Goal: Communication & Community: Answer question/provide support

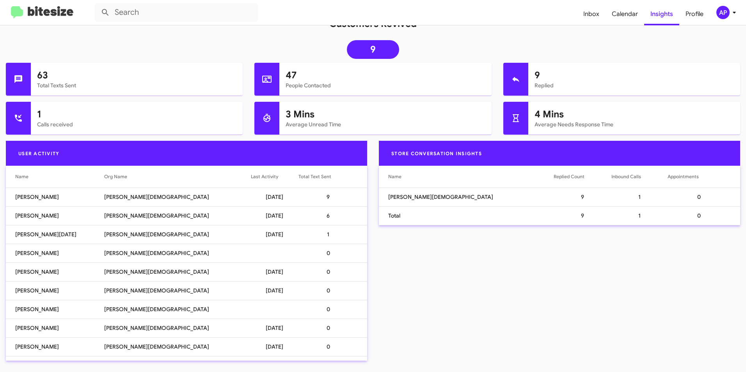
click at [312, 195] on td "9" at bounding box center [332, 197] width 69 height 19
drag, startPoint x: 27, startPoint y: 198, endPoint x: 32, endPoint y: 196, distance: 5.8
click at [27, 198] on td "[PERSON_NAME]" at bounding box center [55, 197] width 98 height 19
click at [470, 236] on div "Store Conversation Insights Name Replied Count Inbound Calls Appointments [PERS…" at bounding box center [559, 254] width 373 height 226
click at [431, 197] on td "[PERSON_NAME][DEMOGRAPHIC_DATA]" at bounding box center [466, 197] width 175 height 19
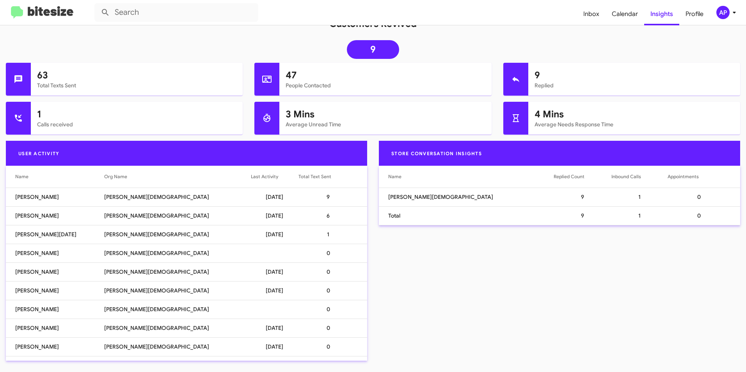
click at [458, 255] on div "Store Conversation Insights Name Replied Count Inbound Calls Appointments [PERS…" at bounding box center [559, 254] width 373 height 226
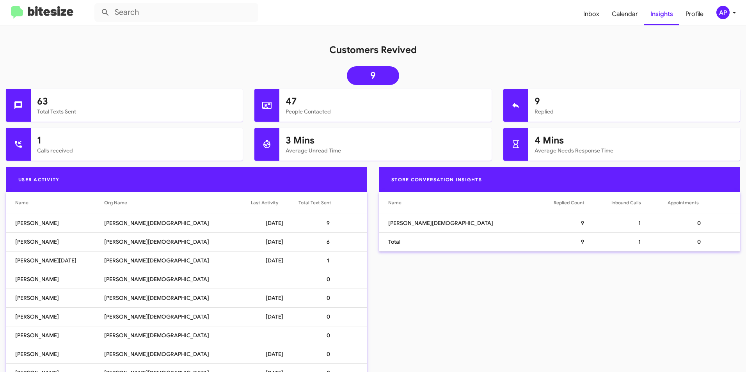
scroll to position [78, 0]
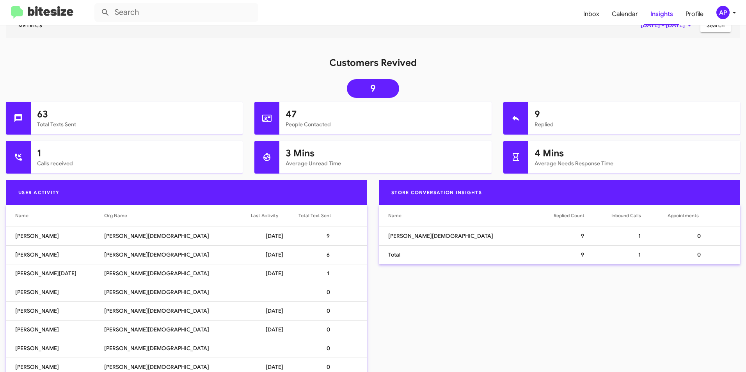
click at [543, 155] on h1 "4 Mins" at bounding box center [633, 153] width 199 height 12
click at [537, 123] on mat-card-subtitle "Replied" at bounding box center [633, 125] width 199 height 8
click at [316, 163] on mat-card-subtitle "Average Unread Time" at bounding box center [385, 164] width 199 height 8
click at [378, 88] on link "9" at bounding box center [373, 88] width 52 height 19
click at [15, 115] on icon at bounding box center [18, 118] width 8 height 8
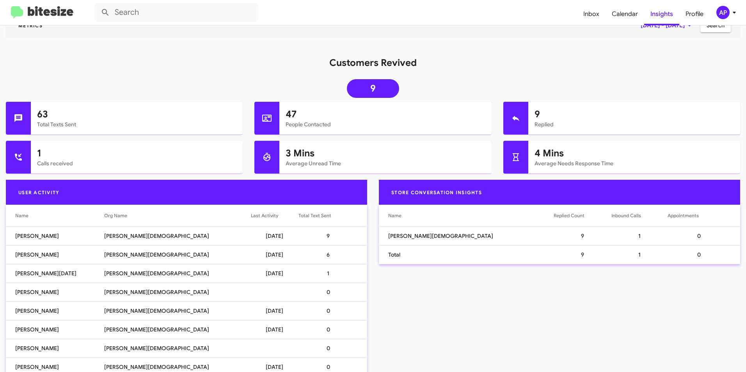
click at [43, 115] on h1 "63" at bounding box center [136, 114] width 199 height 12
click at [225, 111] on h1 "63" at bounding box center [136, 114] width 199 height 12
click at [43, 119] on h1 "63" at bounding box center [136, 114] width 199 height 12
click at [627, 58] on h1 "Customers Revived" at bounding box center [373, 63] width 746 height 12
click at [186, 39] on div "Metrics [DATE] - [DATE] Search" at bounding box center [373, 28] width 746 height 31
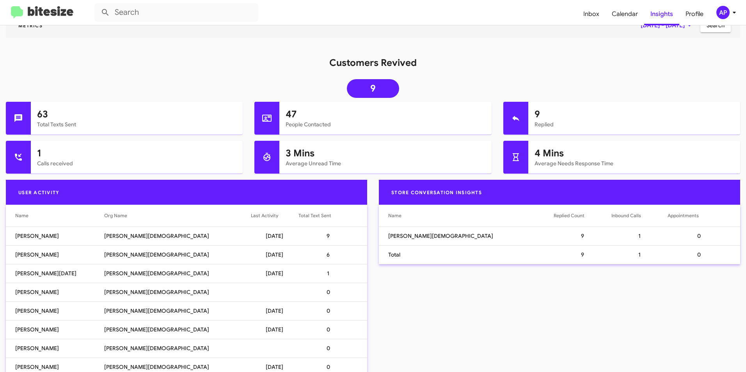
click at [46, 13] on img at bounding box center [42, 12] width 62 height 13
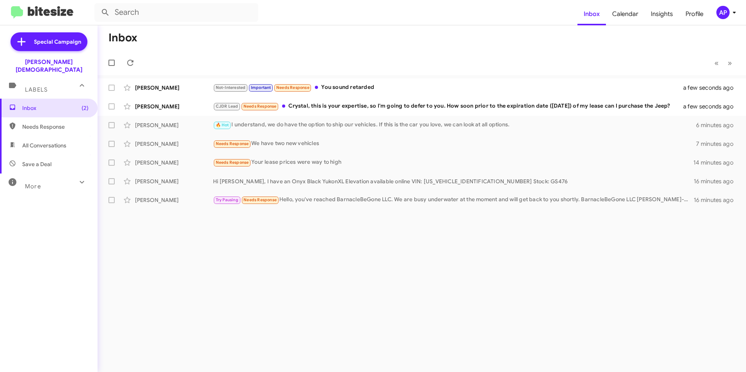
click at [35, 123] on span "Needs Response" at bounding box center [55, 127] width 66 height 8
type input "in:needs-response"
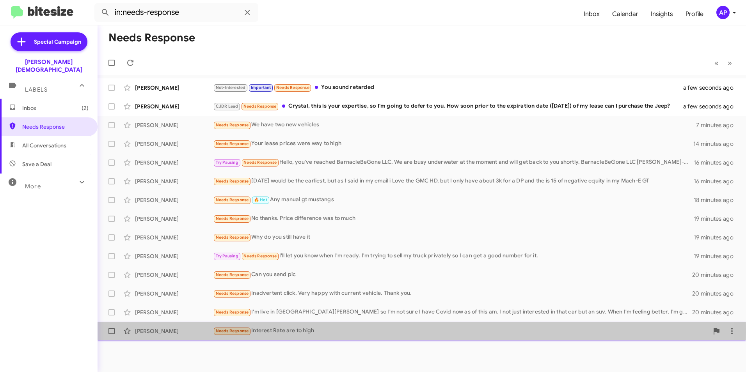
click at [145, 332] on div "[PERSON_NAME]" at bounding box center [174, 331] width 78 height 8
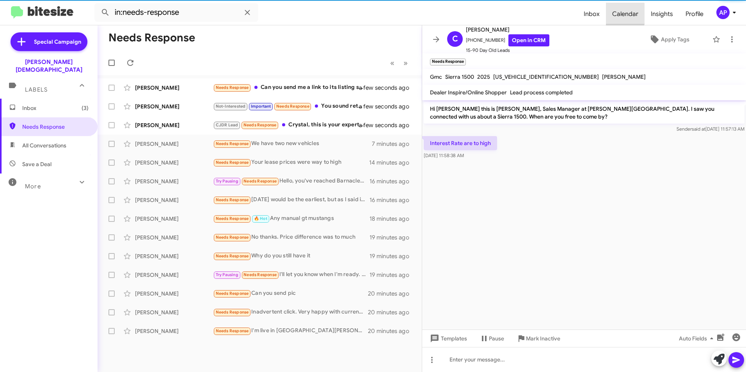
click at [624, 14] on span "Calendar" at bounding box center [625, 14] width 39 height 23
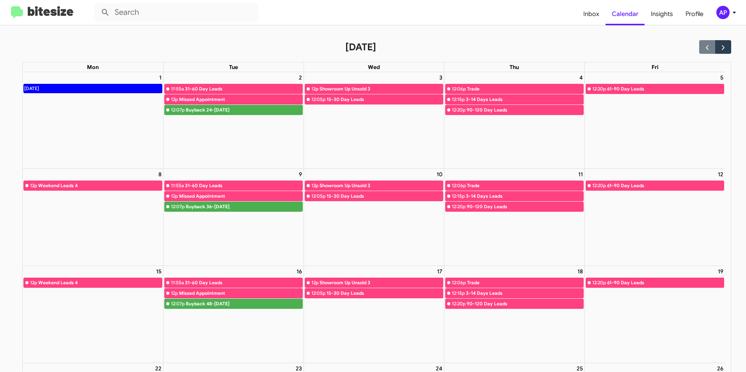
click at [37, 12] on img at bounding box center [42, 12] width 62 height 13
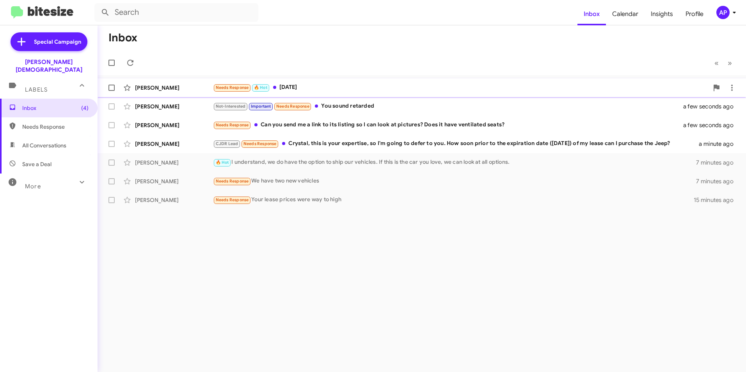
click at [150, 84] on div "[PERSON_NAME]" at bounding box center [174, 88] width 78 height 8
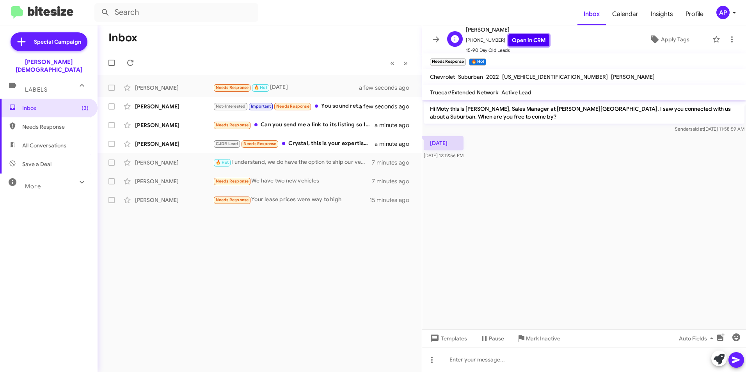
click at [514, 36] on link "Open in CRM" at bounding box center [528, 40] width 41 height 12
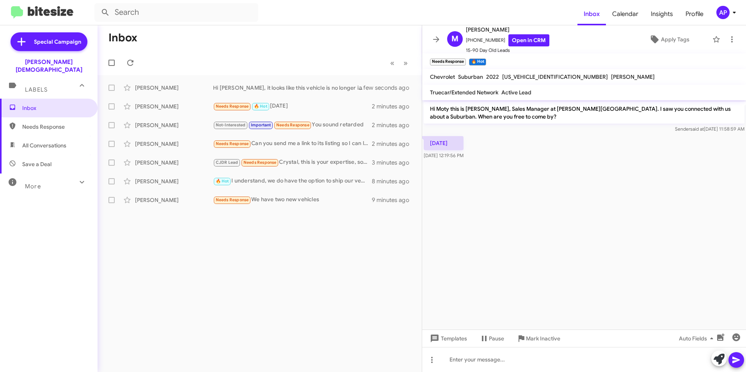
drag, startPoint x: 584, startPoint y: 151, endPoint x: 580, endPoint y: 149, distance: 4.6
click at [584, 151] on div "[DATE] 12:19:56 PM" at bounding box center [584, 148] width 324 height 27
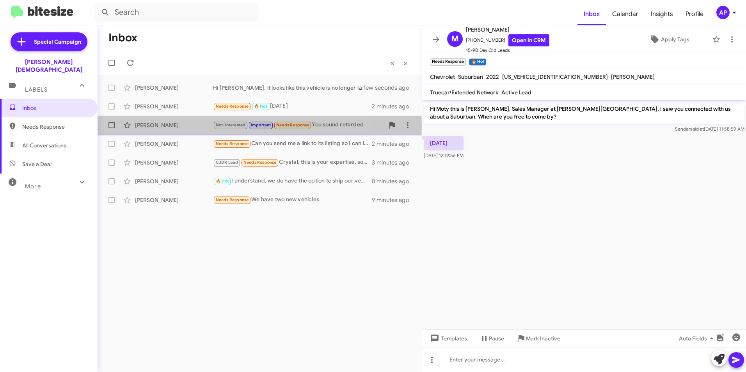
click at [150, 125] on div "[PERSON_NAME]" at bounding box center [174, 125] width 78 height 8
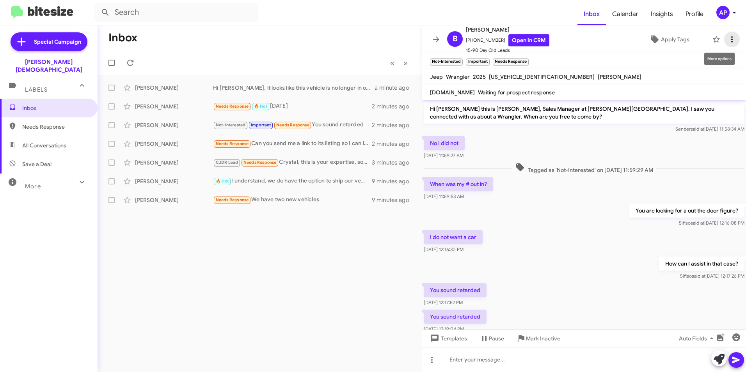
click at [727, 36] on icon at bounding box center [731, 39] width 9 height 9
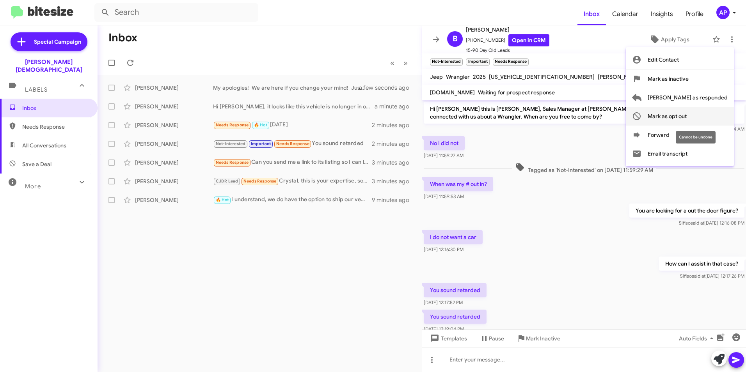
click at [687, 115] on span "Mark as opt out" at bounding box center [667, 116] width 39 height 19
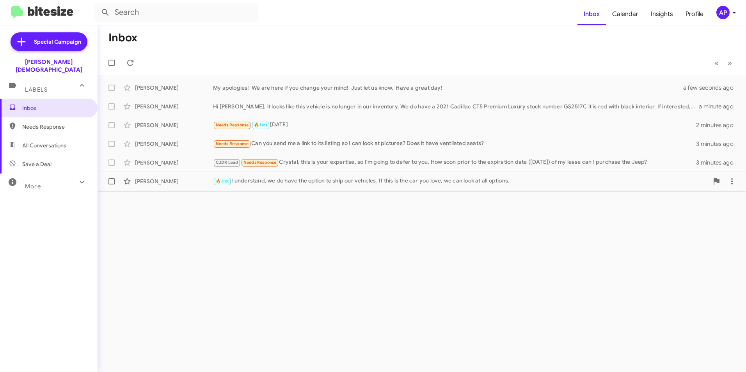
click at [149, 181] on div "[PERSON_NAME]" at bounding box center [174, 181] width 78 height 8
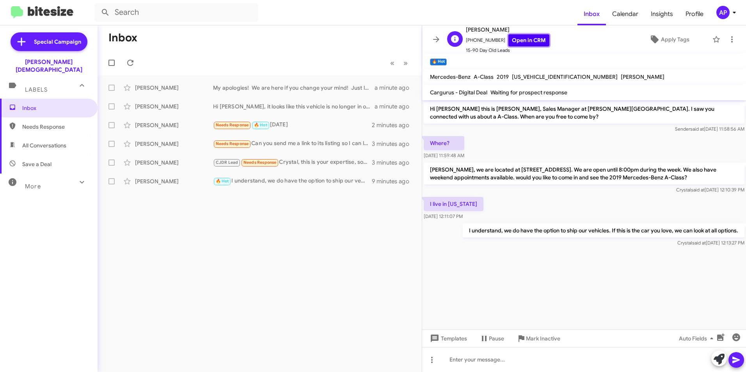
click at [525, 37] on link "Open in CRM" at bounding box center [528, 40] width 41 height 12
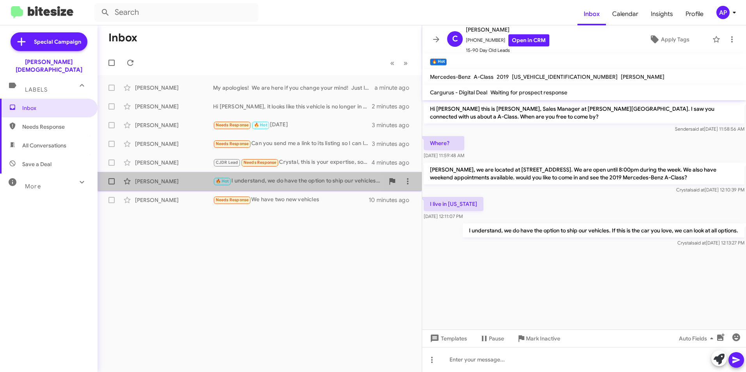
click at [154, 180] on div "[PERSON_NAME]" at bounding box center [174, 181] width 78 height 8
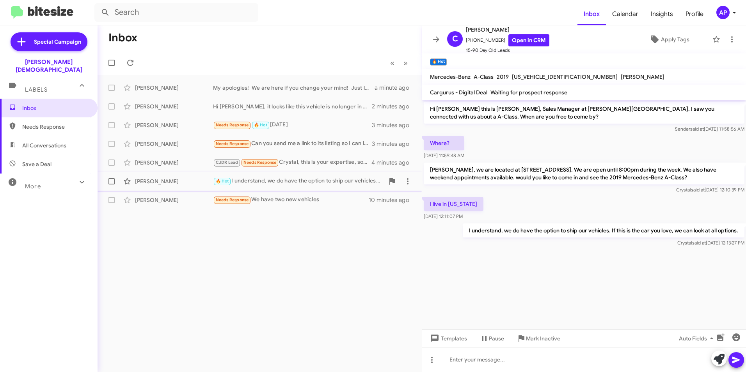
click at [152, 177] on div "[PERSON_NAME] 🔥 Hot I understand, we do have the option to ship our vehicles. I…" at bounding box center [260, 182] width 312 height 16
click at [151, 179] on div "[PERSON_NAME]" at bounding box center [174, 181] width 78 height 8
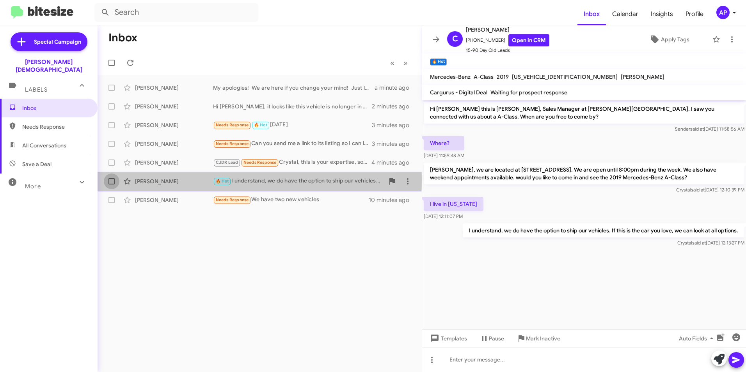
click at [111, 180] on span at bounding box center [111, 181] width 6 height 6
click at [111, 185] on input "checkbox" at bounding box center [111, 185] width 0 height 0
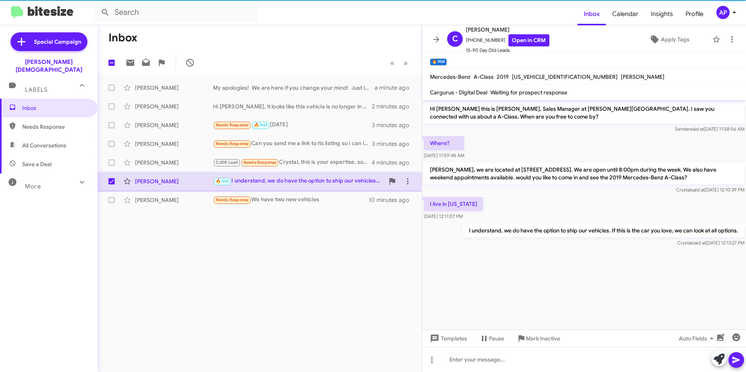
click at [167, 180] on div "[PERSON_NAME]" at bounding box center [174, 181] width 78 height 8
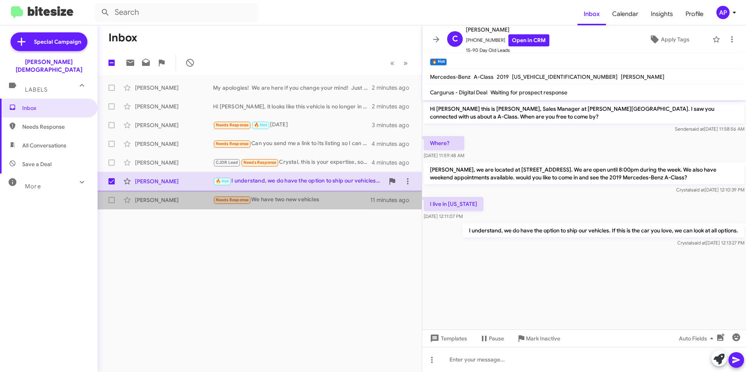
drag, startPoint x: 148, startPoint y: 197, endPoint x: 139, endPoint y: 188, distance: 13.0
click at [148, 197] on div "[PERSON_NAME]" at bounding box center [174, 200] width 78 height 8
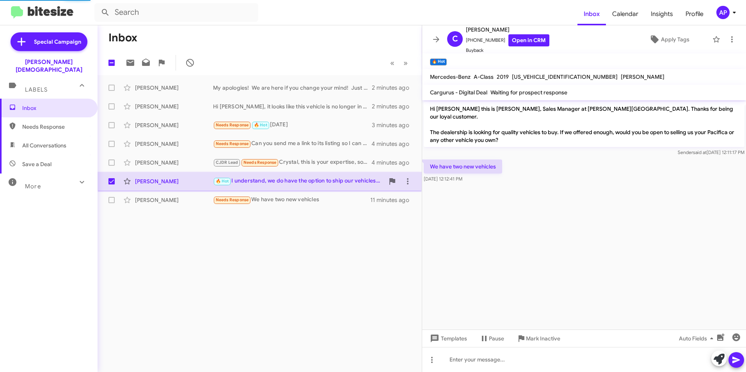
click at [110, 181] on span at bounding box center [111, 181] width 6 height 6
click at [111, 185] on input "checkbox" at bounding box center [111, 185] width 0 height 0
checkbox input "false"
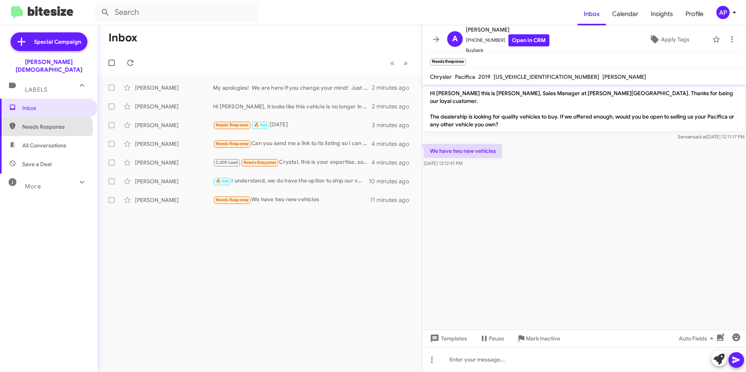
click at [39, 123] on span "Needs Response" at bounding box center [55, 127] width 66 height 8
type input "in:needs-response"
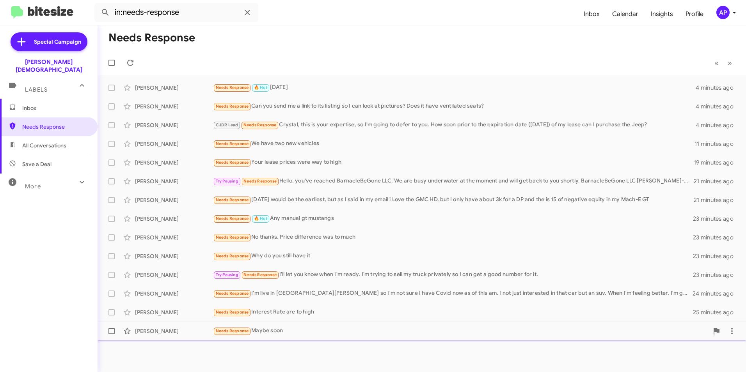
click at [156, 332] on div "[PERSON_NAME]" at bounding box center [174, 331] width 78 height 8
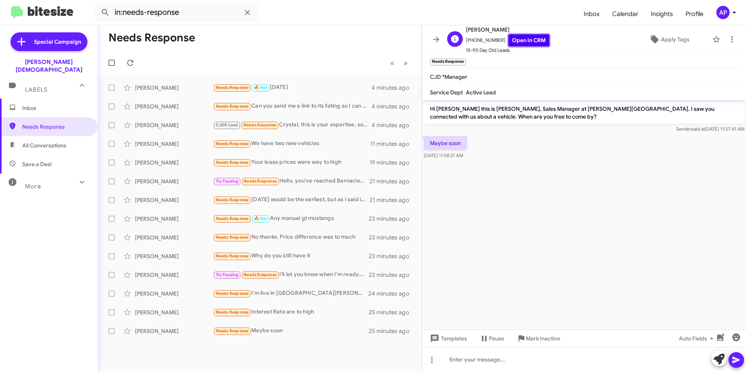
click at [529, 35] on link "Open in CRM" at bounding box center [528, 40] width 41 height 12
click at [225, 312] on span "Needs Response" at bounding box center [232, 312] width 33 height 5
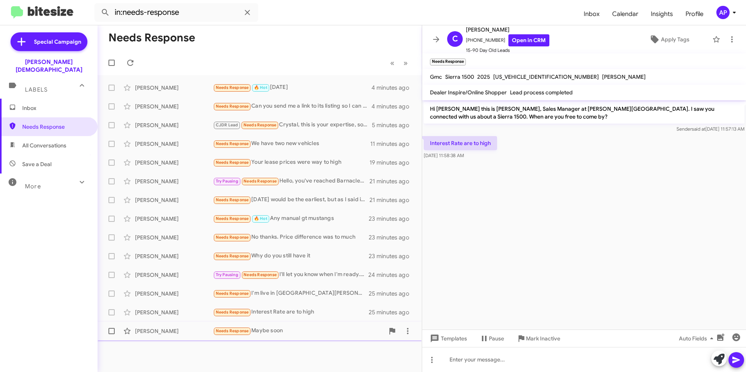
click at [231, 330] on span "Needs Response" at bounding box center [232, 330] width 33 height 5
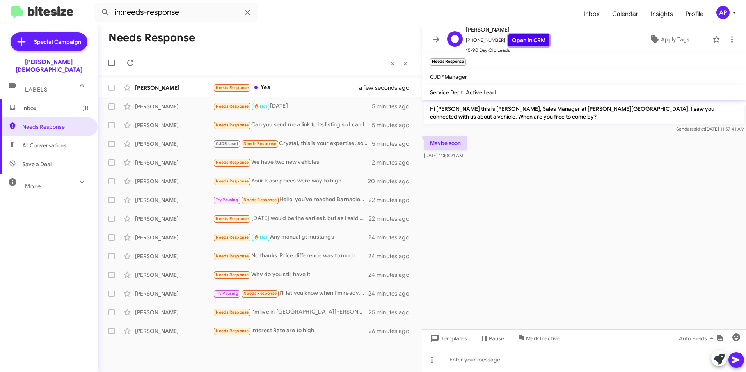
click at [523, 35] on link "Open in CRM" at bounding box center [528, 40] width 41 height 12
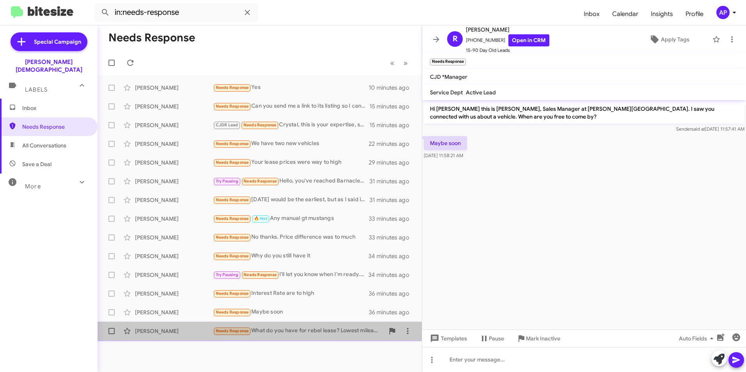
click at [226, 330] on span "Needs Response" at bounding box center [232, 330] width 33 height 5
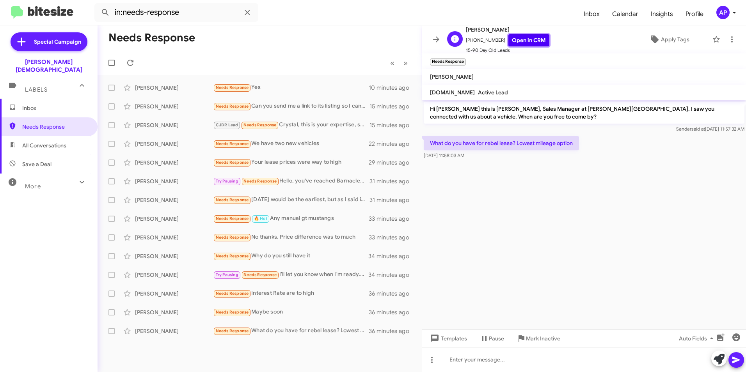
click at [512, 40] on link "Open in CRM" at bounding box center [528, 40] width 41 height 12
click at [578, 189] on cdk-virtual-scroll-viewport "Hi [PERSON_NAME] this is [PERSON_NAME], Sales Manager at [PERSON_NAME][GEOGRAPH…" at bounding box center [584, 214] width 324 height 229
click at [534, 179] on cdk-virtual-scroll-viewport "Hi [PERSON_NAME] this is [PERSON_NAME], Sales Manager at [PERSON_NAME][GEOGRAPH…" at bounding box center [584, 214] width 324 height 229
click at [572, 255] on cdk-virtual-scroll-viewport "Hi [PERSON_NAME] this is [PERSON_NAME], Sales Manager at [PERSON_NAME][GEOGRAPH…" at bounding box center [584, 214] width 324 height 229
click at [581, 221] on cdk-virtual-scroll-viewport "Hi [PERSON_NAME] this is [PERSON_NAME], Sales Manager at [PERSON_NAME][GEOGRAPH…" at bounding box center [584, 214] width 324 height 229
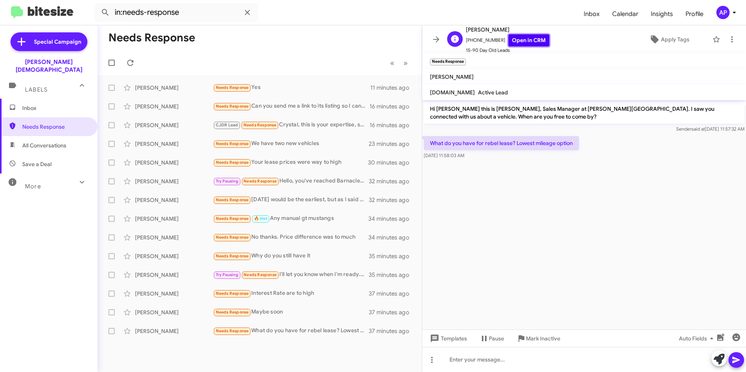
click at [518, 37] on link "Open in CRM" at bounding box center [528, 40] width 41 height 12
click at [147, 86] on div "[PERSON_NAME]" at bounding box center [174, 88] width 78 height 8
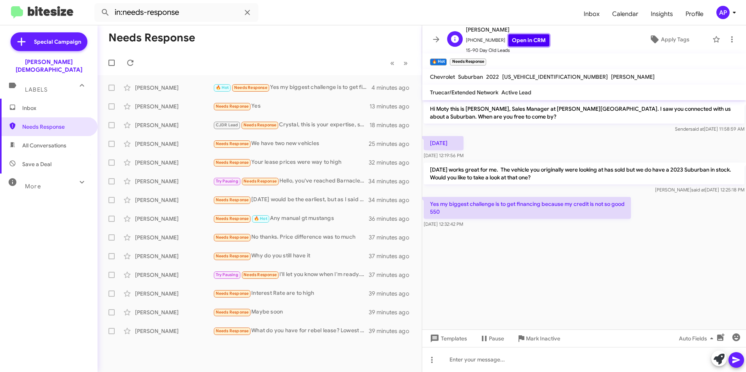
click at [519, 38] on link "Open in CRM" at bounding box center [528, 40] width 41 height 12
click at [521, 39] on link "Open in CRM" at bounding box center [528, 40] width 41 height 12
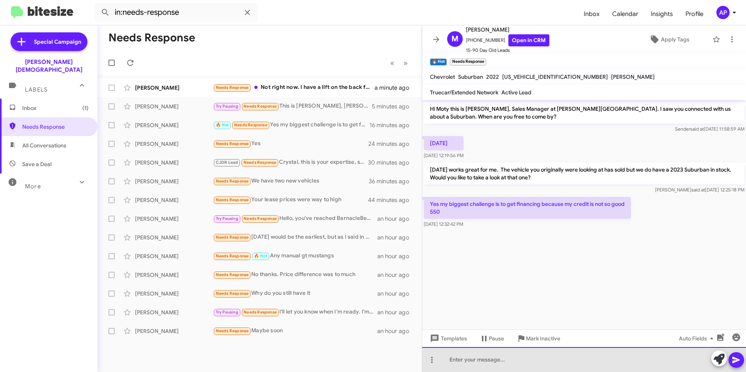
click at [486, 360] on div at bounding box center [584, 359] width 324 height 25
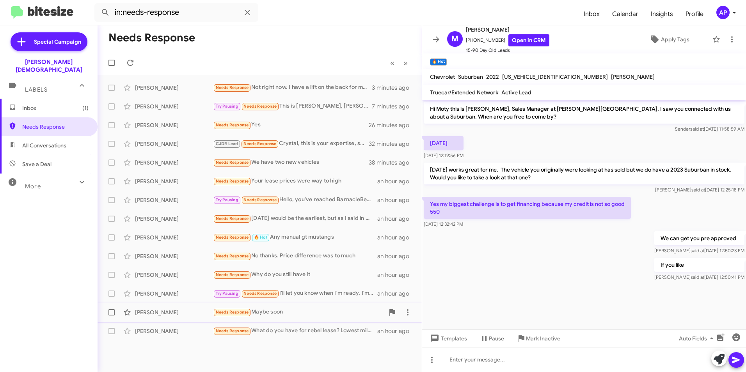
click at [150, 311] on div "[PERSON_NAME]" at bounding box center [174, 313] width 78 height 8
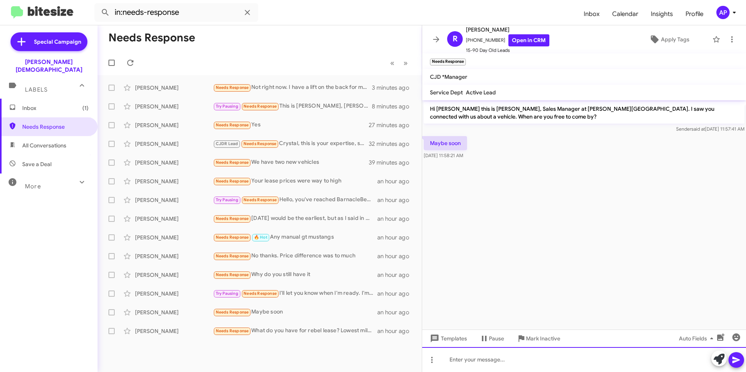
click at [469, 365] on div at bounding box center [584, 359] width 324 height 25
click at [157, 293] on div "[PERSON_NAME]" at bounding box center [174, 294] width 78 height 8
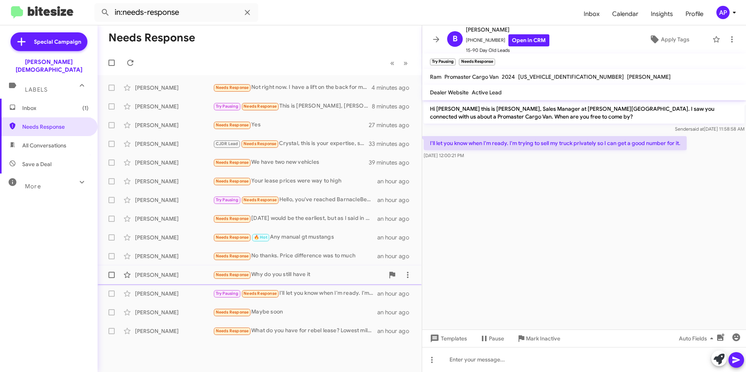
click at [286, 274] on div "Needs Response Why do you still have it" at bounding box center [298, 274] width 171 height 9
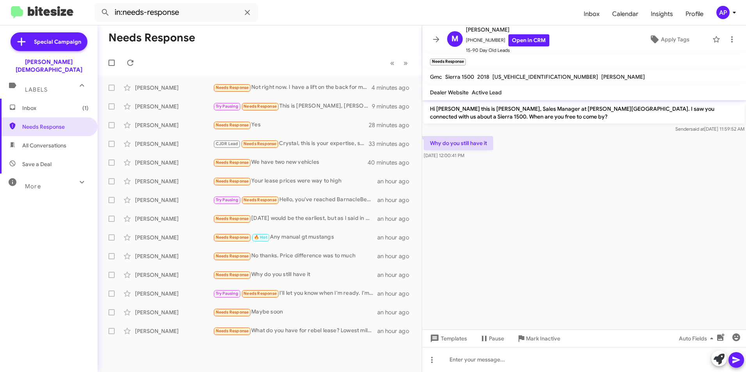
drag, startPoint x: 493, startPoint y: 75, endPoint x: 548, endPoint y: 78, distance: 54.7
click at [548, 78] on span "[US_VEHICLE_IDENTIFICATION_NUMBER]" at bounding box center [545, 76] width 106 height 7
drag, startPoint x: 548, startPoint y: 78, endPoint x: 538, endPoint y: 77, distance: 9.4
copy span "[US_VEHICLE_IDENTIFICATION_NUMBER]"
click at [527, 36] on link "Open in CRM" at bounding box center [528, 40] width 41 height 12
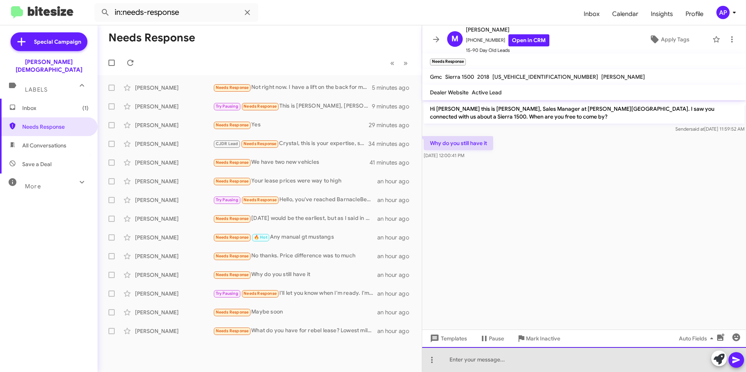
click at [494, 363] on div at bounding box center [584, 359] width 324 height 25
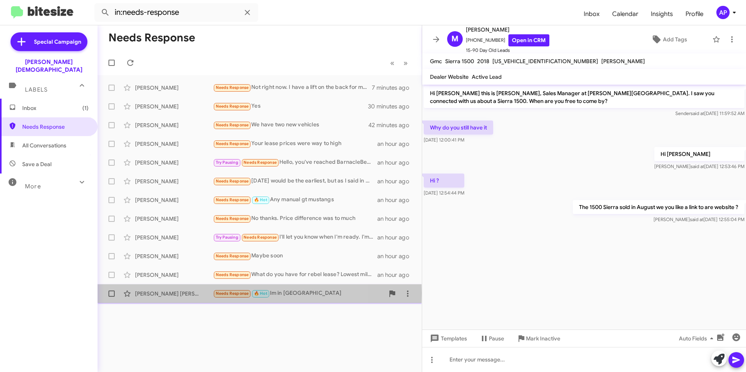
click at [147, 293] on div "[PERSON_NAME] [PERSON_NAME]" at bounding box center [174, 294] width 78 height 8
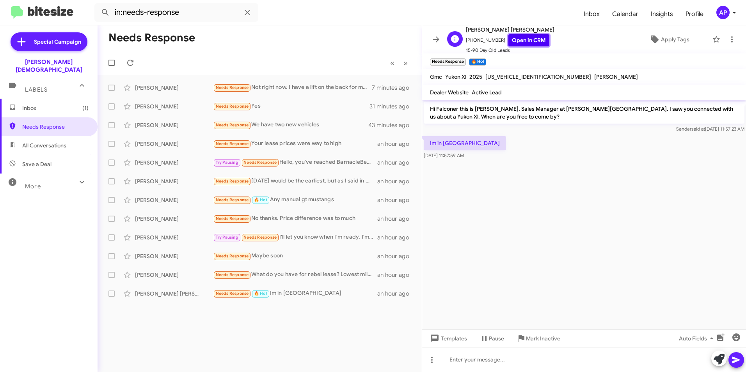
click at [520, 37] on link "Open in CRM" at bounding box center [528, 40] width 41 height 12
drag, startPoint x: 591, startPoint y: 238, endPoint x: 591, endPoint y: 227, distance: 11.3
click at [593, 238] on cdk-virtual-scroll-viewport "Hi Falconer this is [PERSON_NAME], Sales Manager at [PERSON_NAME][GEOGRAPHIC_DA…" at bounding box center [584, 214] width 324 height 229
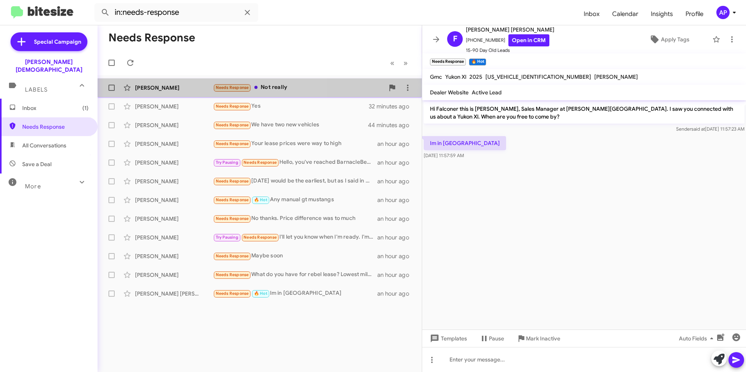
click at [226, 87] on span "Needs Response" at bounding box center [232, 87] width 33 height 5
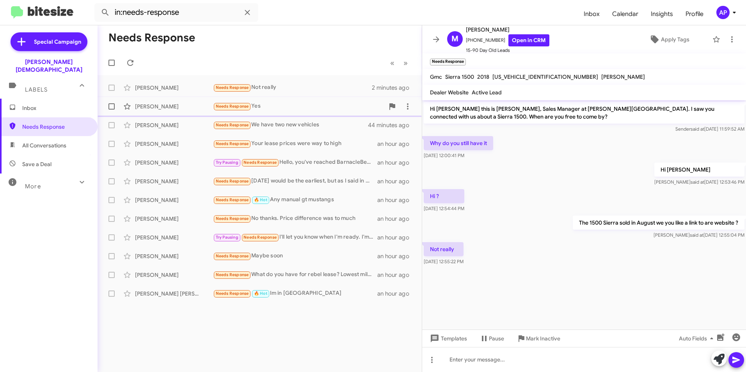
click at [234, 105] on span "Needs Response" at bounding box center [232, 106] width 33 height 5
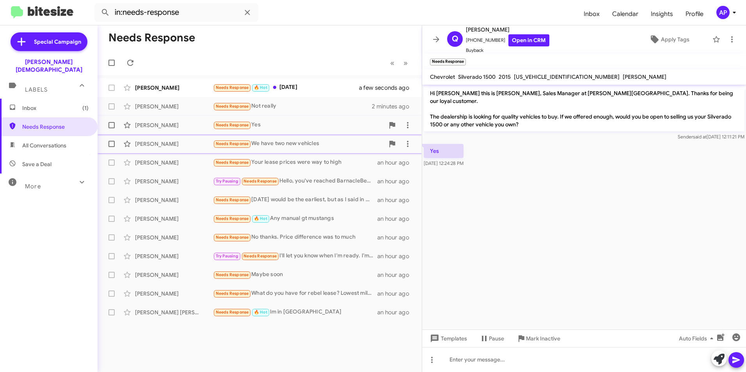
click at [231, 145] on span "Needs Response" at bounding box center [232, 143] width 33 height 5
click at [537, 38] on link "Open in CRM" at bounding box center [528, 40] width 41 height 12
click at [564, 208] on cdk-virtual-scroll-viewport "Hi [PERSON_NAME] this is [PERSON_NAME], Sales Manager at [PERSON_NAME][GEOGRAPH…" at bounding box center [584, 207] width 324 height 245
click at [231, 200] on span "Needs Response" at bounding box center [232, 199] width 33 height 5
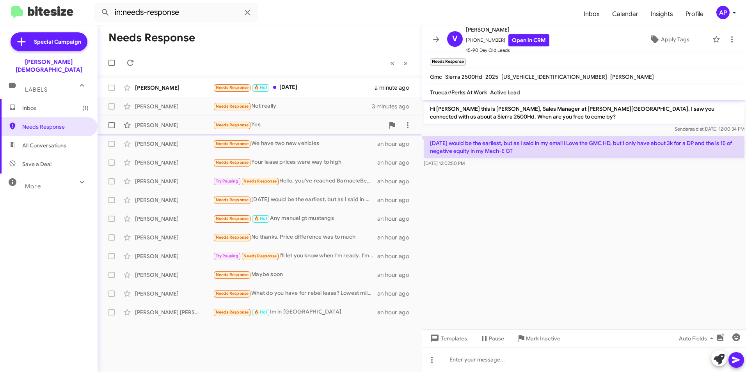
click at [515, 73] on div "[US_VEHICLE_IDENTIFICATION_NUMBER]" at bounding box center [554, 76] width 109 height 9
click at [515, 73] on span "[US_VEHICLE_IDENTIFICATION_NUMBER]" at bounding box center [554, 76] width 106 height 7
drag, startPoint x: 515, startPoint y: 73, endPoint x: 510, endPoint y: 36, distance: 37.7
click at [510, 36] on link "Open in CRM" at bounding box center [528, 40] width 41 height 12
